Goal: Navigation & Orientation: Find specific page/section

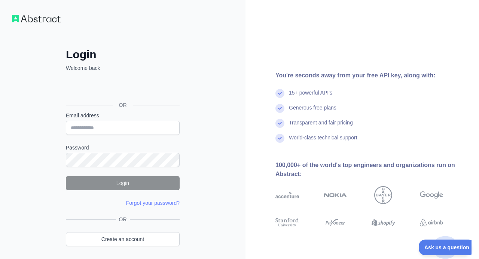
scroll to position [26, 0]
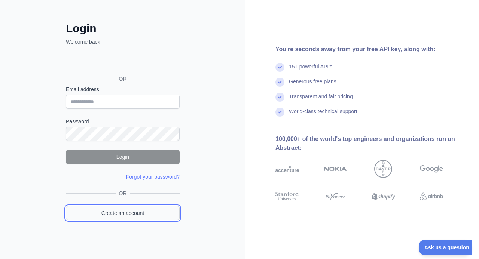
click at [144, 213] on link "Create an account" at bounding box center [123, 213] width 114 height 14
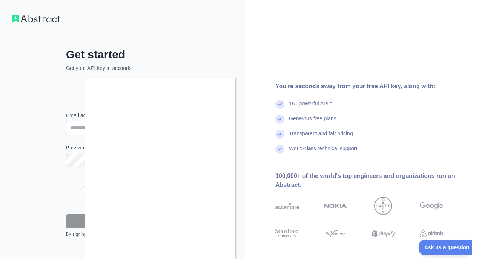
scroll to position [48, 0]
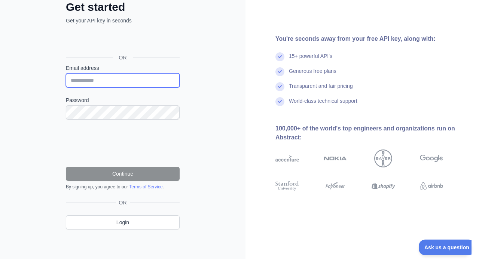
click at [115, 75] on input "Email address" at bounding box center [123, 80] width 114 height 14
paste input "**********"
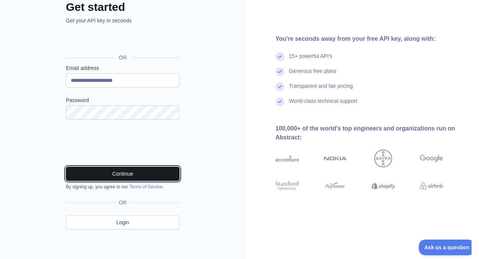
click at [111, 173] on button "Continue" at bounding box center [123, 174] width 114 height 14
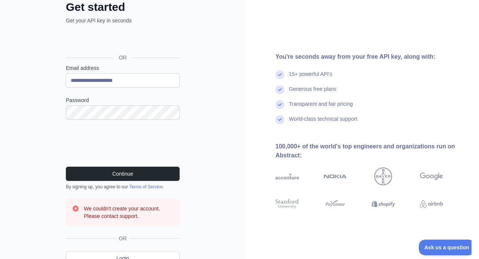
scroll to position [83, 0]
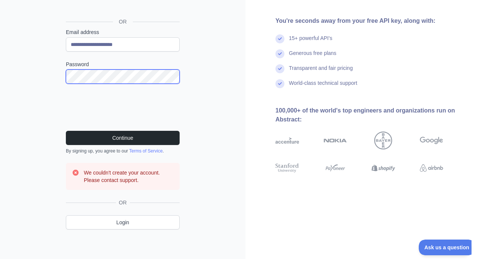
click at [66, 131] on button "Continue" at bounding box center [123, 138] width 114 height 14
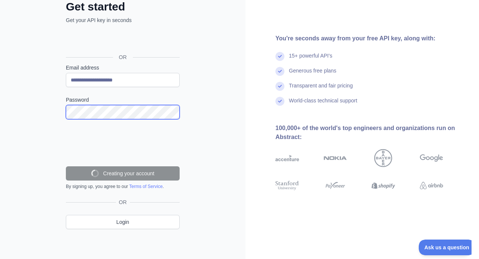
scroll to position [48, 0]
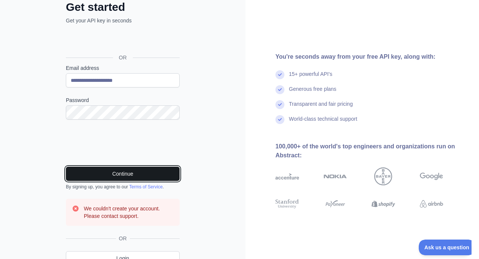
click at [139, 180] on button "Continue" at bounding box center [123, 174] width 114 height 14
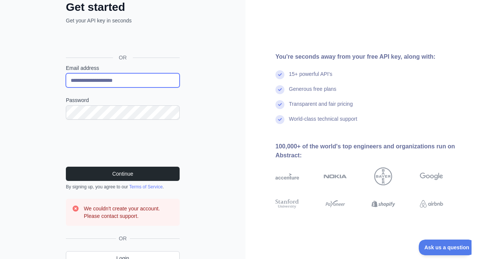
click at [159, 73] on input "**********" at bounding box center [123, 80] width 114 height 14
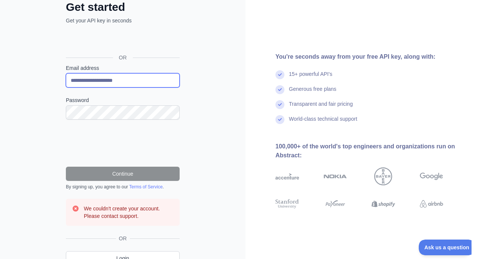
scroll to position [45, 0]
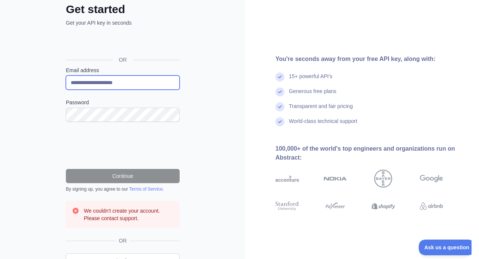
click at [140, 83] on input "**********" at bounding box center [123, 83] width 114 height 14
type input "*"
type input "**********"
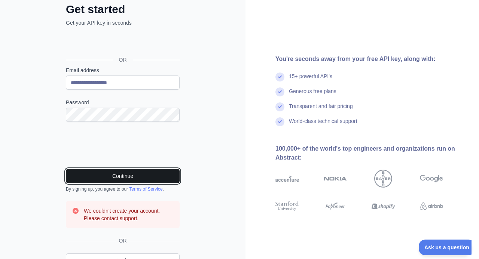
click at [147, 180] on button "Continue" at bounding box center [123, 176] width 114 height 14
click at [109, 170] on button "Continue" at bounding box center [123, 176] width 114 height 14
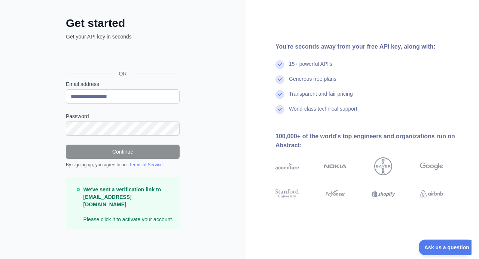
scroll to position [24, 0]
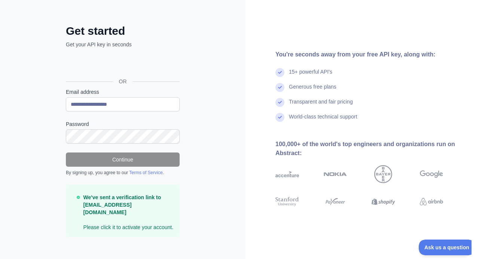
click at [141, 64] on div "Sign in with Google. Opens in new tab" at bounding box center [122, 65] width 112 height 16
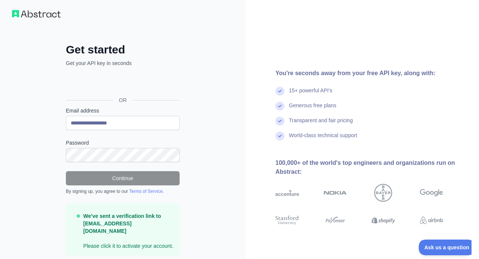
scroll to position [0, 0]
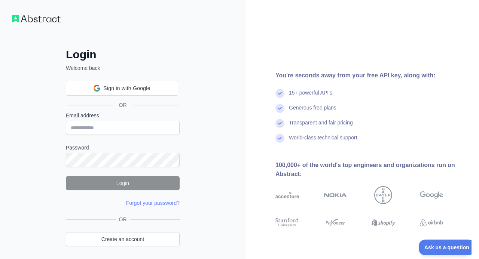
scroll to position [12, 0]
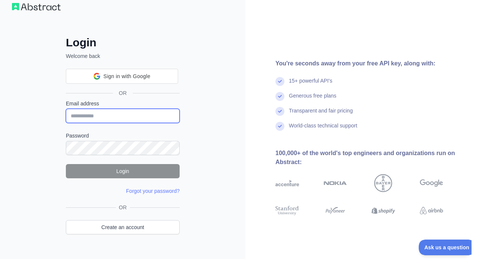
click at [128, 119] on input "Email address" at bounding box center [123, 116] width 114 height 14
type input "**********"
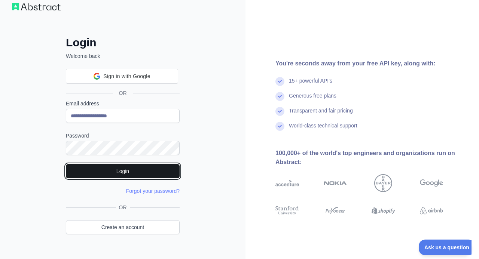
click at [139, 174] on button "Login" at bounding box center [123, 171] width 114 height 14
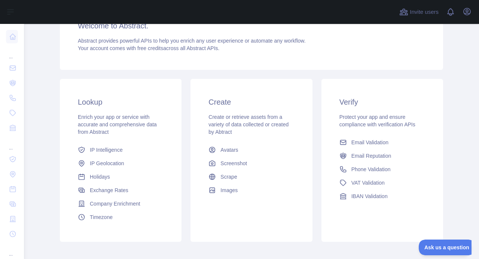
scroll to position [90, 0]
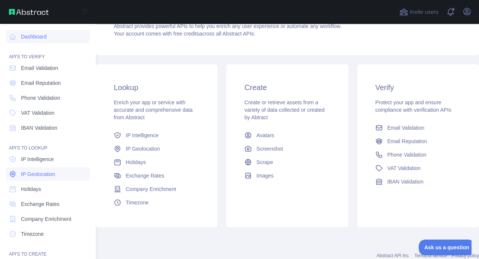
click at [48, 172] on span "IP Geolocation" at bounding box center [38, 174] width 34 height 7
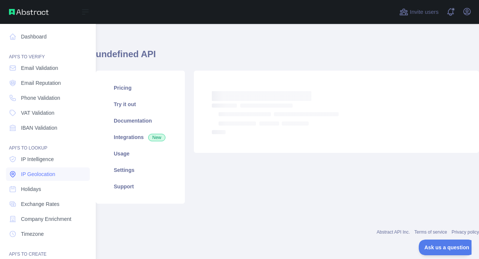
scroll to position [9, 0]
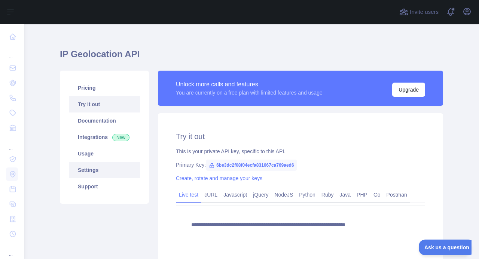
click at [106, 174] on link "Settings" at bounding box center [104, 170] width 71 height 16
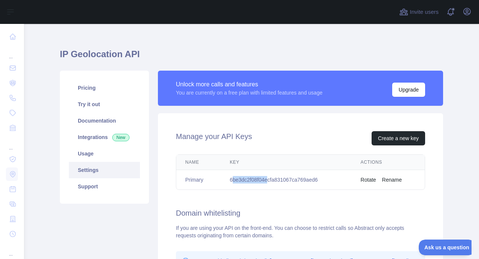
drag, startPoint x: 234, startPoint y: 179, endPoint x: 269, endPoint y: 181, distance: 34.9
click at [269, 181] on td "6be3dc2f08f04ecfa831067ca769aed6" at bounding box center [286, 180] width 131 height 20
click at [270, 181] on td "6be3dc2f08f04ecfa831067ca769aed6" at bounding box center [286, 180] width 131 height 20
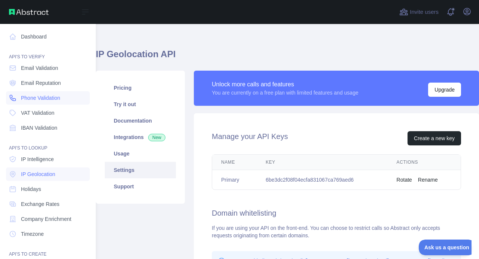
click at [38, 94] on link "Phone Validation" at bounding box center [48, 97] width 84 height 13
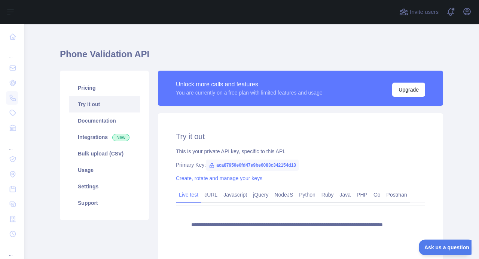
click at [231, 164] on span "aca87950e0fd47e9be6083c342154d13" at bounding box center [252, 165] width 93 height 11
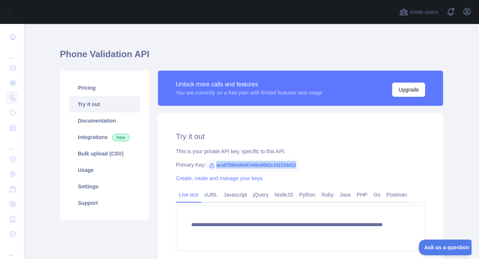
copy span "aca87950e0fd47e9be6083c342154d13"
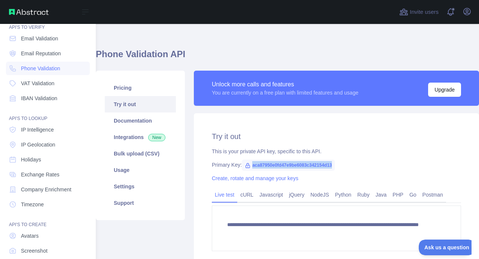
scroll to position [45, 0]
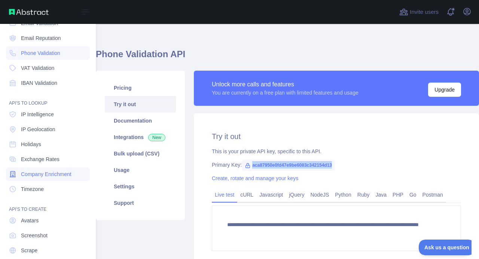
click at [64, 174] on span "Company Enrichment" at bounding box center [46, 174] width 51 height 7
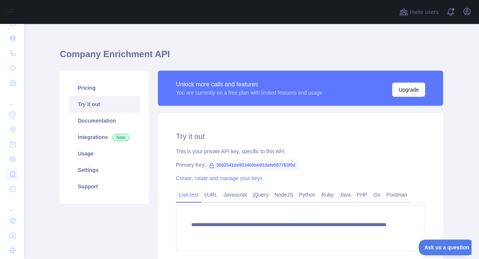
click at [224, 163] on span "3582341de953400bb91dafe507763f0d" at bounding box center [252, 165] width 93 height 11
copy span "3582341de953400bb91dafe507763f0d"
